Goal: Information Seeking & Learning: Learn about a topic

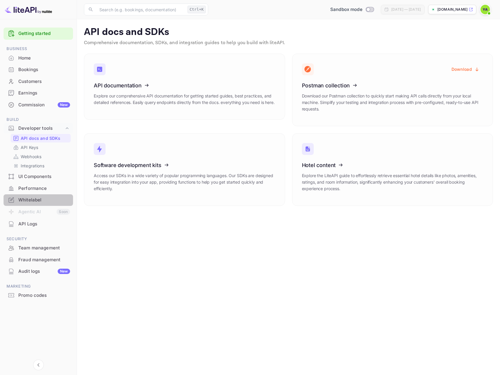
click at [28, 196] on div "Whitelabel" at bounding box center [44, 199] width 52 height 7
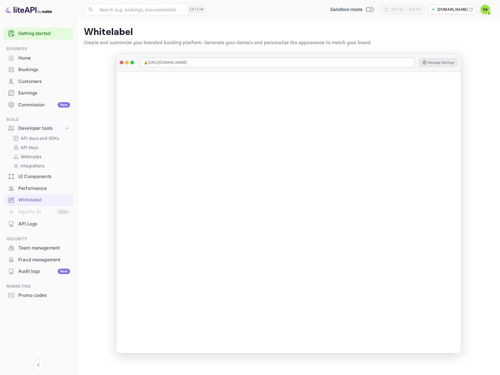
click at [429, 62] on button "Manage Settings" at bounding box center [439, 62] width 38 height 8
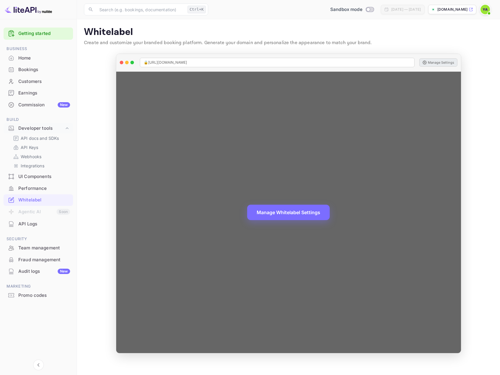
click at [436, 59] on button "Manage Settings" at bounding box center [439, 62] width 38 height 8
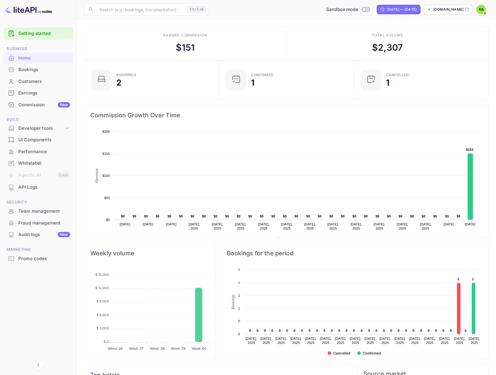
click at [234, 117] on span "Commission Growth Over Time" at bounding box center [286, 114] width 392 height 9
click at [41, 106] on div "Commission New" at bounding box center [44, 104] width 52 height 7
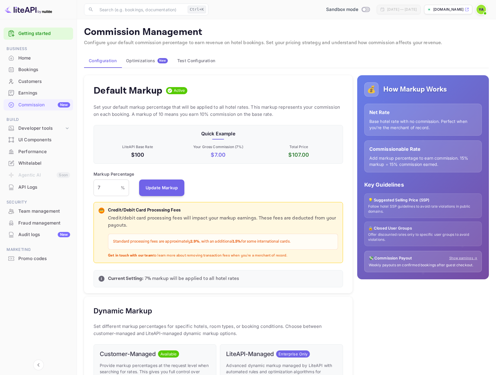
scroll to position [101, 245]
click at [358, 10] on input "Switch to Production mode" at bounding box center [364, 9] width 12 height 4
checkbox input "true"
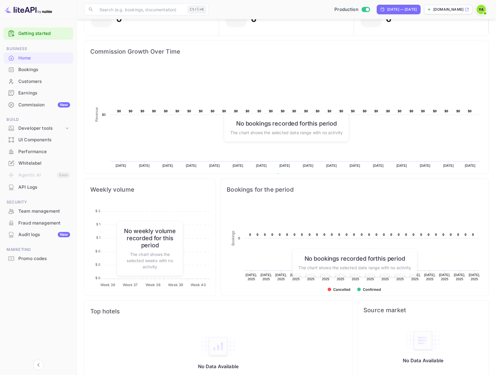
scroll to position [78, 0]
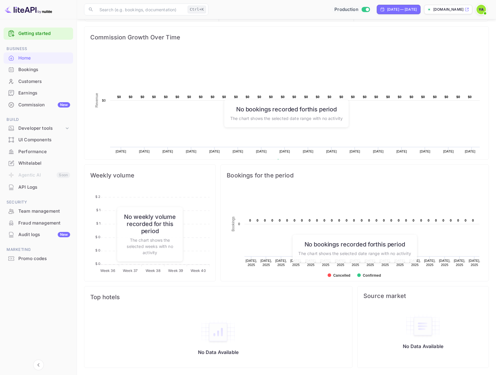
click at [34, 102] on div "Commission New" at bounding box center [44, 104] width 52 height 7
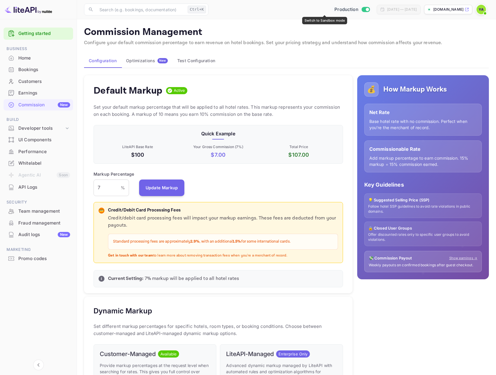
click at [333, 11] on div "Production" at bounding box center [352, 9] width 40 height 7
checkbox input "false"
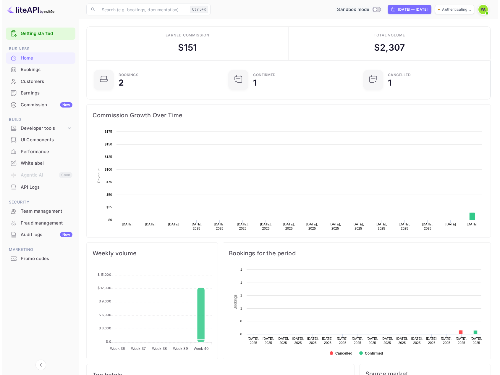
scroll to position [92, 127]
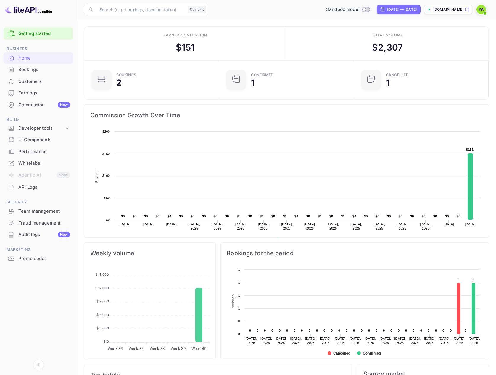
click at [34, 163] on div "Whitelabel" at bounding box center [44, 163] width 52 height 7
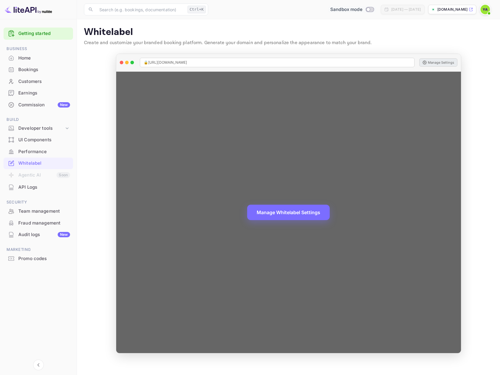
click at [439, 65] on button "Manage Settings" at bounding box center [439, 62] width 38 height 8
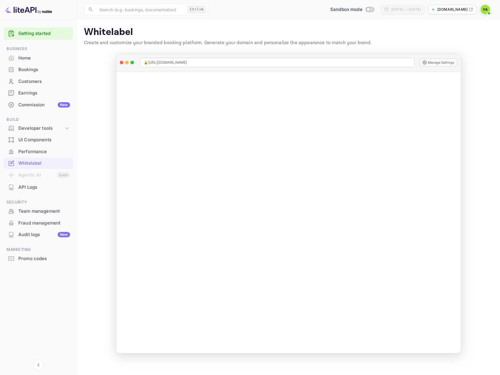
click at [446, 10] on p "[DOMAIN_NAME]" at bounding box center [453, 9] width 30 height 5
click at [34, 130] on div "Developer tools" at bounding box center [41, 128] width 46 height 7
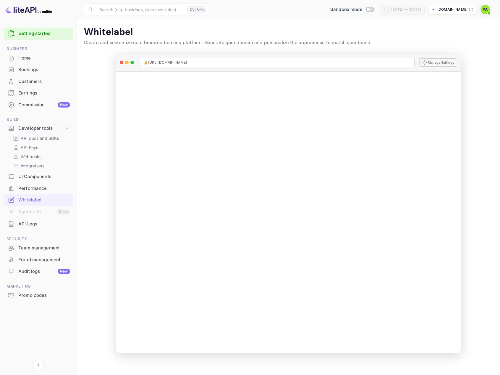
click at [452, 11] on p "[DOMAIN_NAME]" at bounding box center [453, 9] width 30 height 5
click at [38, 138] on p "API docs and SDKs" at bounding box center [40, 138] width 38 height 6
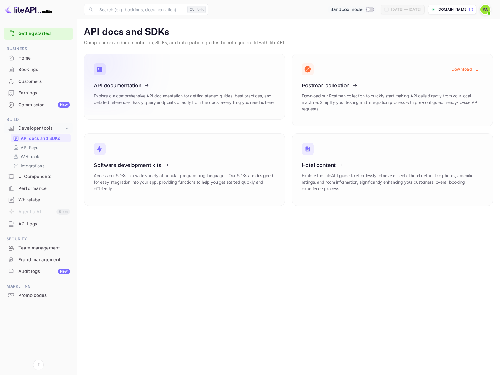
click at [122, 90] on icon at bounding box center [130, 84] width 92 height 61
click at [111, 83] on icon at bounding box center [130, 84] width 92 height 61
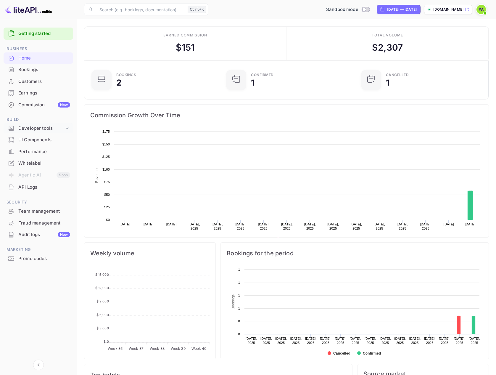
scroll to position [92, 127]
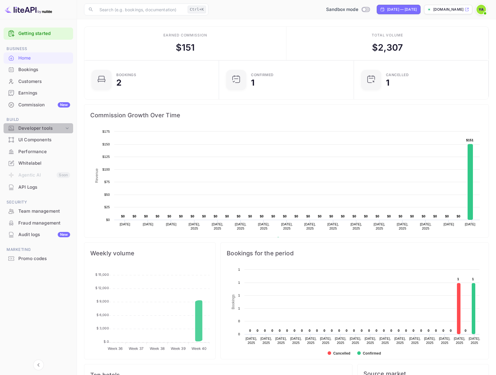
click at [36, 130] on div "Developer tools" at bounding box center [41, 128] width 46 height 7
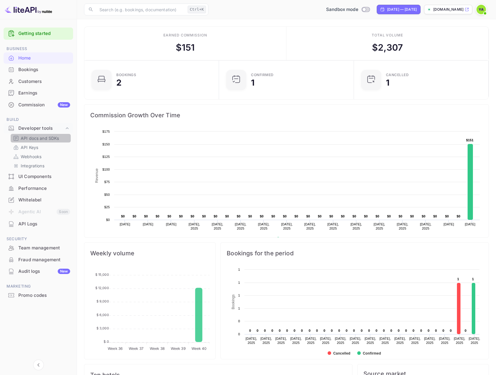
click at [35, 141] on div "API docs and SDKs" at bounding box center [41, 138] width 60 height 9
click at [35, 139] on p "API docs and SDKs" at bounding box center [40, 138] width 38 height 6
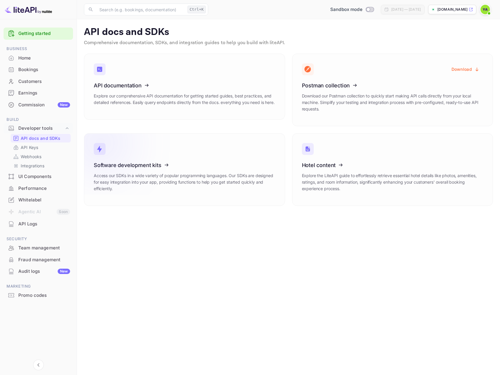
click at [113, 150] on icon at bounding box center [101, 143] width 43 height 21
